Goal: Obtain resource: Obtain resource

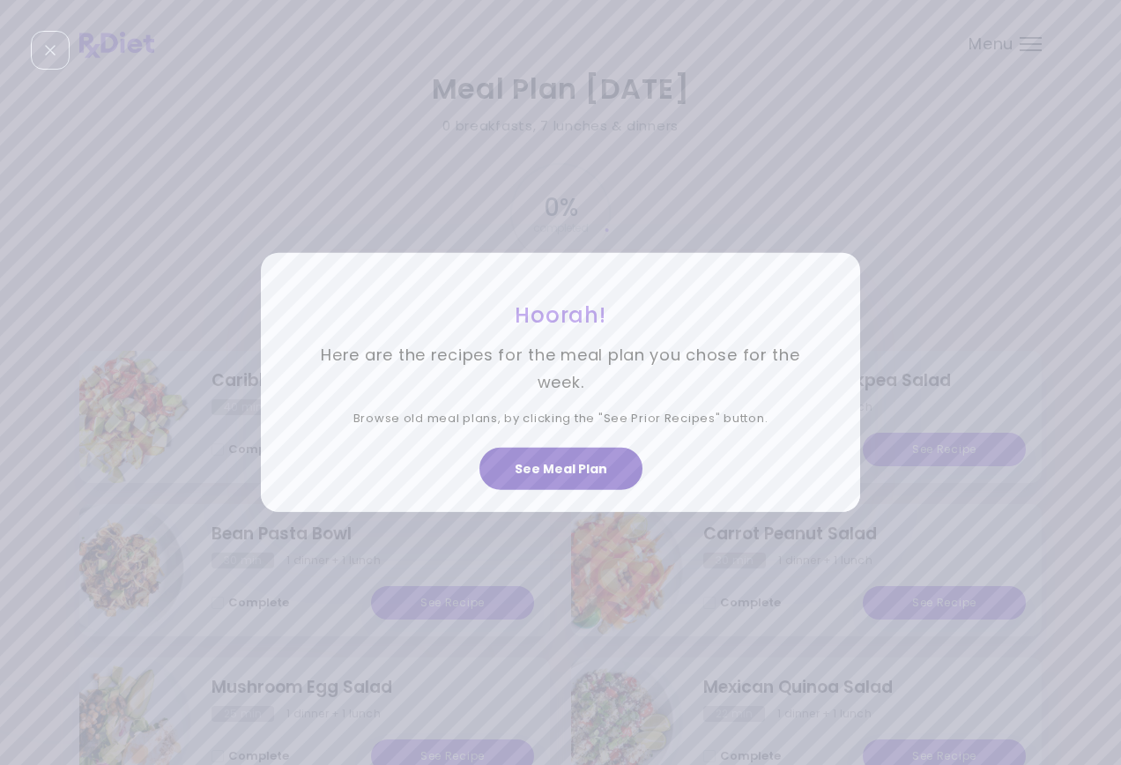
click at [581, 465] on button "See Meal Plan" at bounding box center [560, 469] width 163 height 42
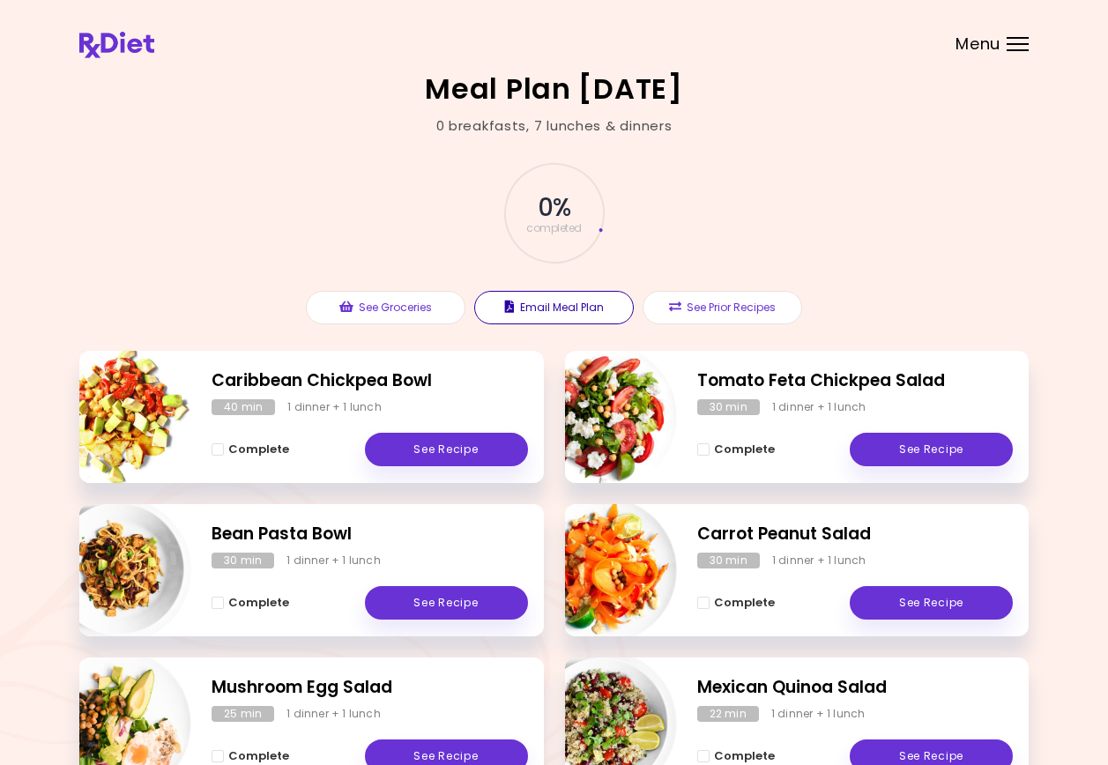
click at [568, 308] on button "Email Meal Plan" at bounding box center [554, 307] width 160 height 33
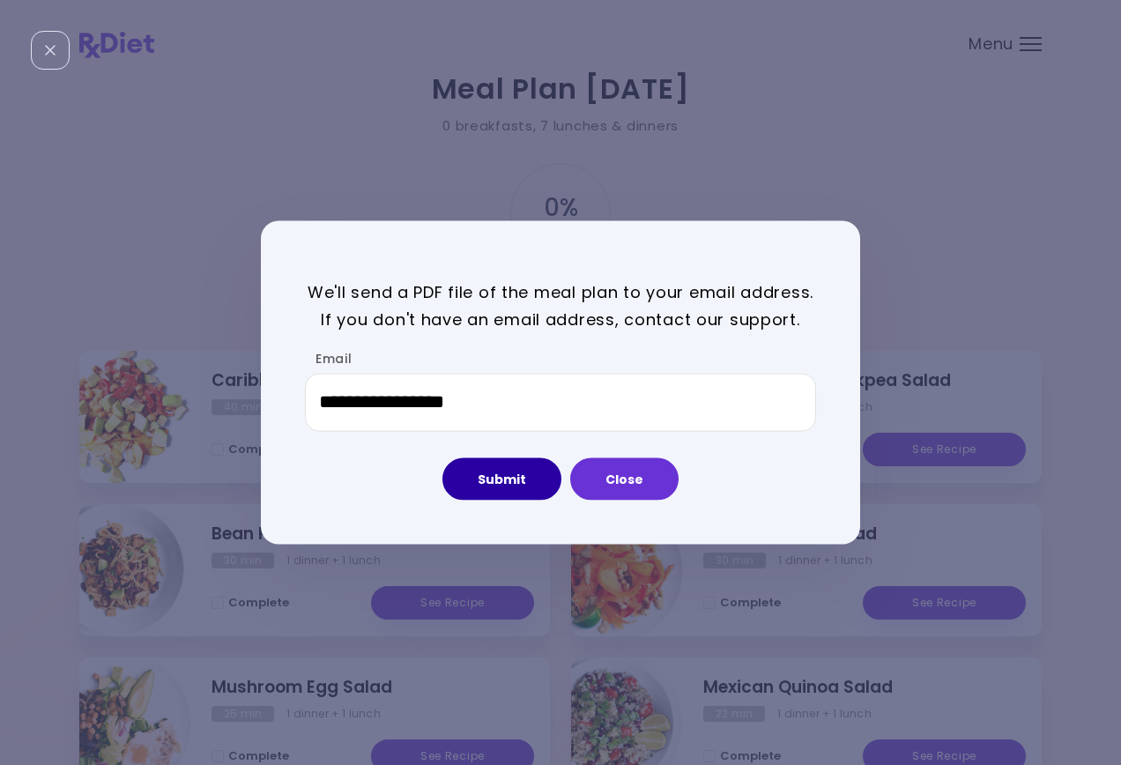
click at [499, 473] on button "Submit" at bounding box center [501, 478] width 119 height 42
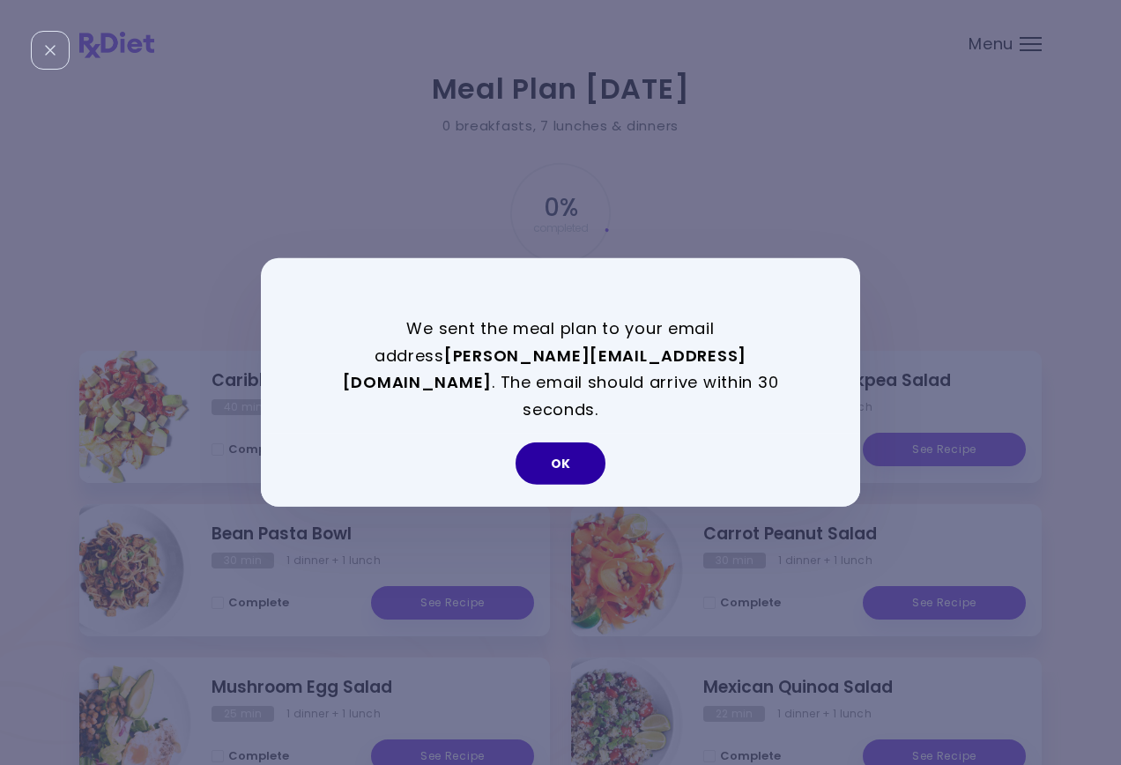
click at [576, 446] on button "OK" at bounding box center [561, 463] width 90 height 42
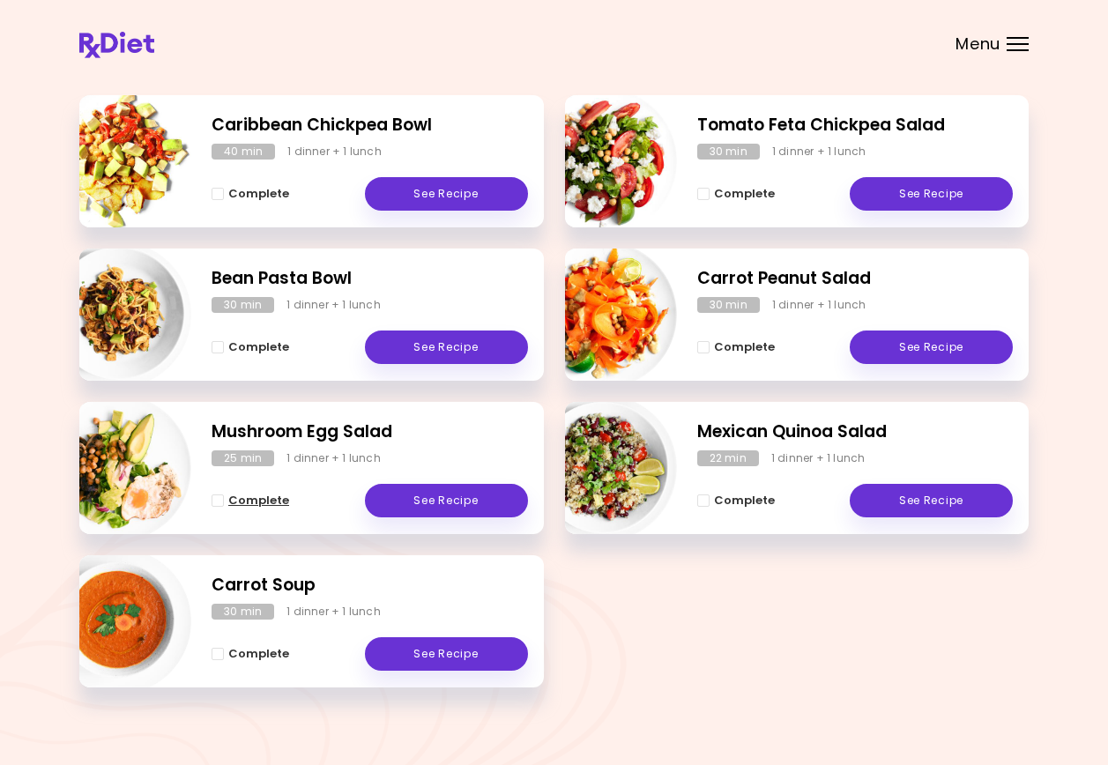
scroll to position [264, 0]
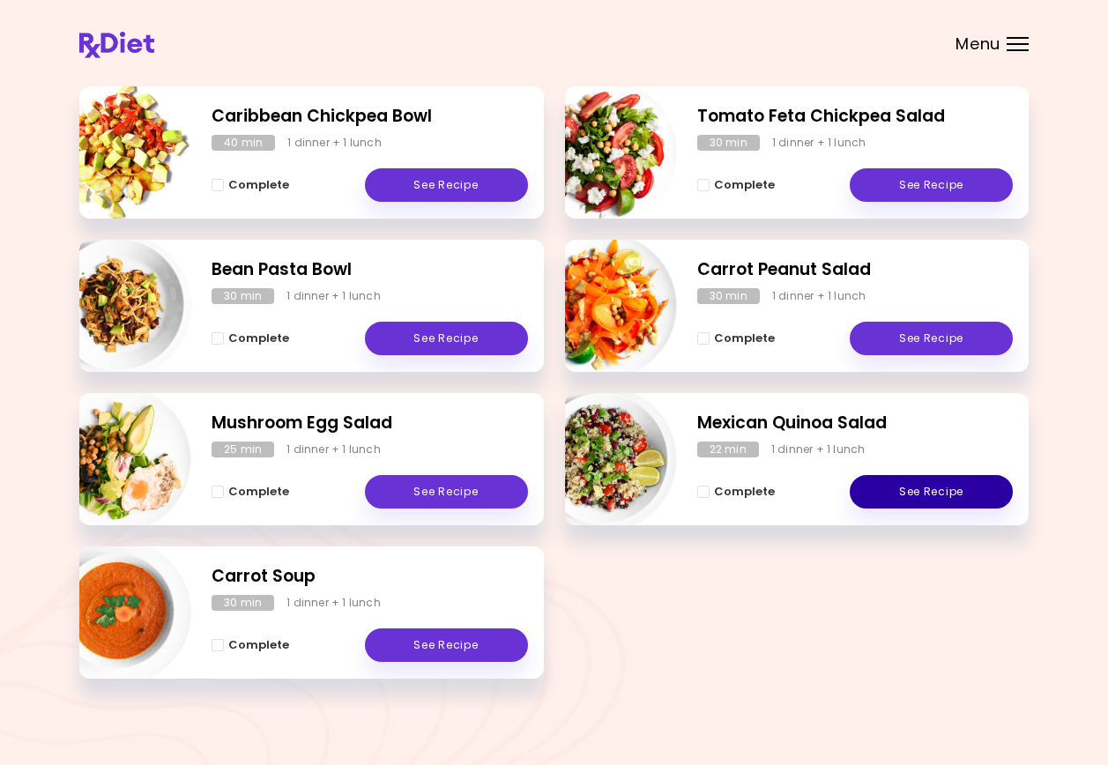
click at [913, 492] on link "See Recipe" at bounding box center [931, 491] width 163 height 33
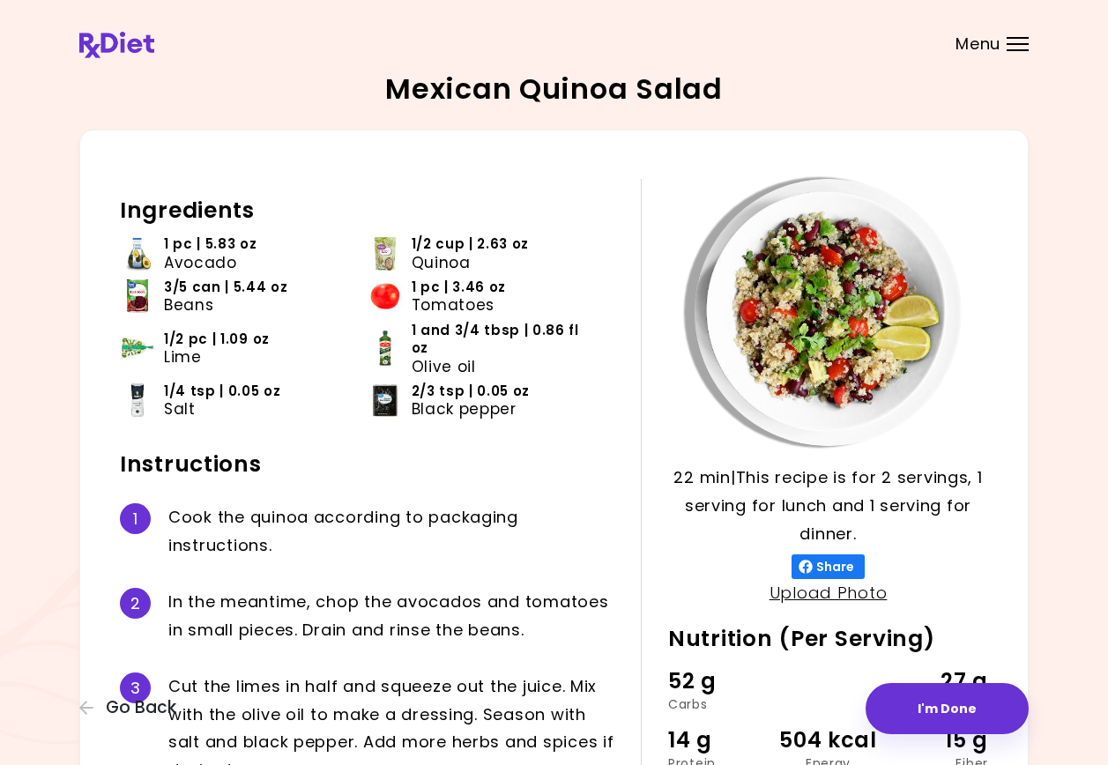
click at [63, 27] on header at bounding box center [554, 35] width 1108 height 70
